Goal: Task Accomplishment & Management: Manage account settings

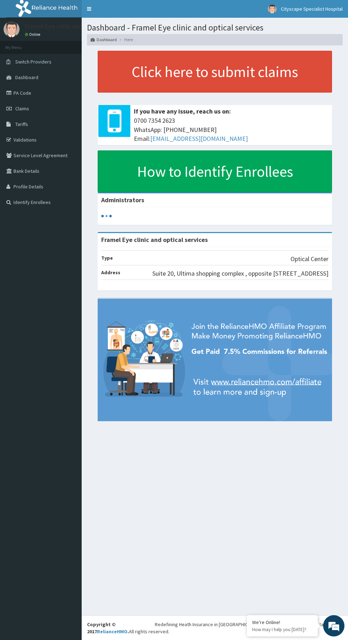
click at [33, 189] on link "Profile Details" at bounding box center [41, 187] width 82 height 16
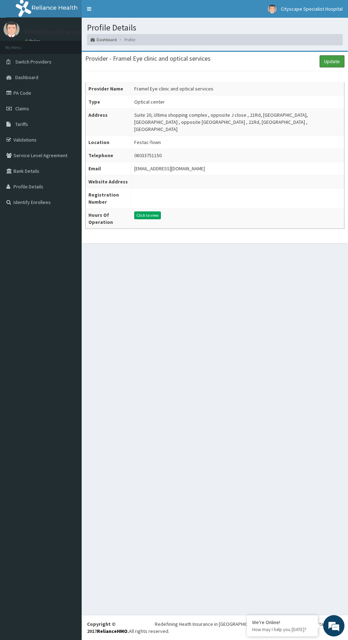
click at [333, 61] on link "Update" at bounding box center [332, 61] width 25 height 12
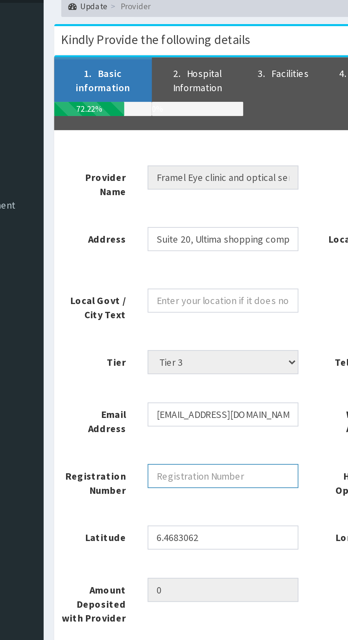
click at [183, 289] on input "Registration Number" at bounding box center [172, 291] width 76 height 12
